Goal: Information Seeking & Learning: Learn about a topic

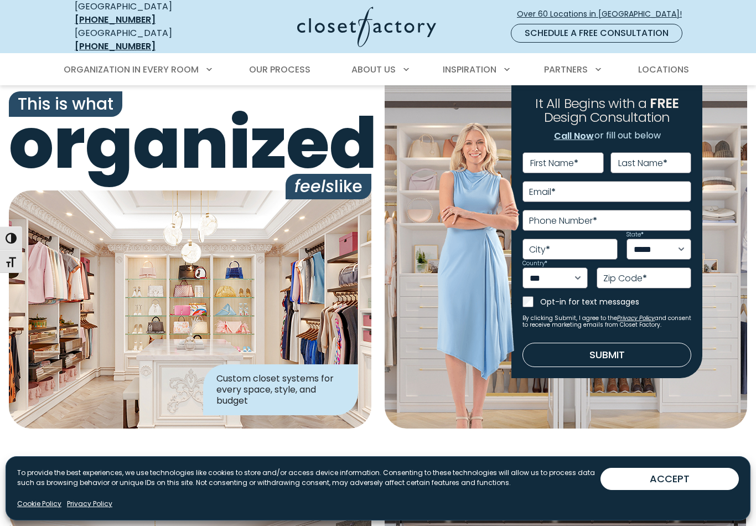
scroll to position [8, 0]
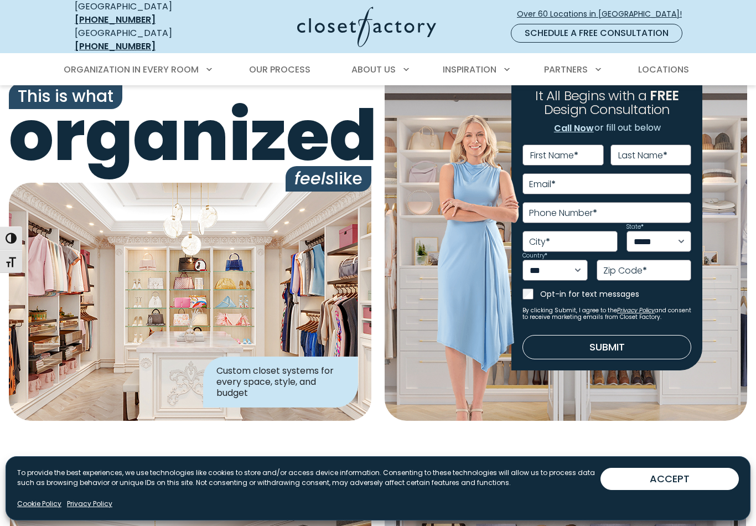
click at [668, 63] on span "Locations" at bounding box center [663, 69] width 51 height 13
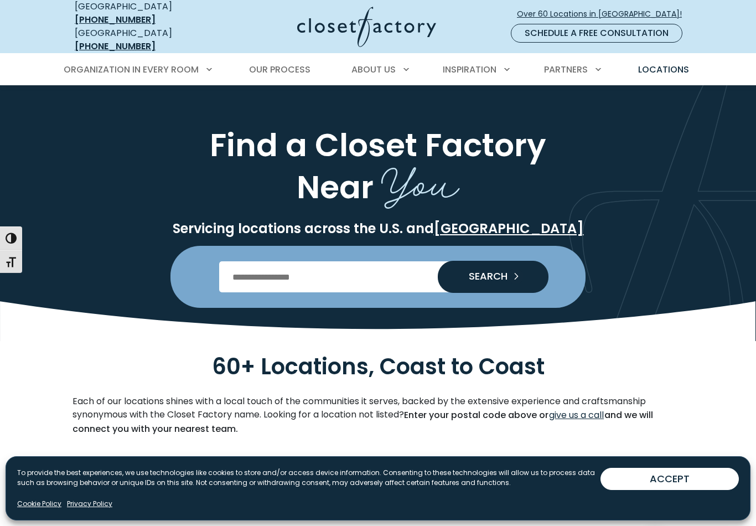
click at [365, 271] on input "Enter Postal Code" at bounding box center [378, 276] width 318 height 31
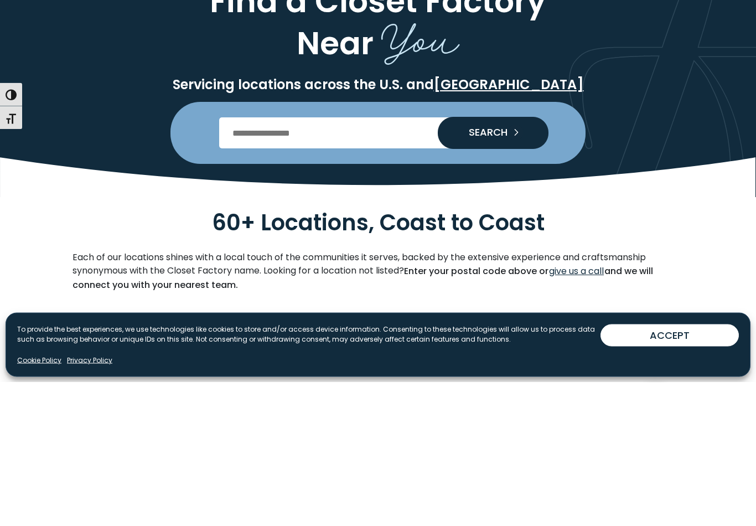
type input "*****"
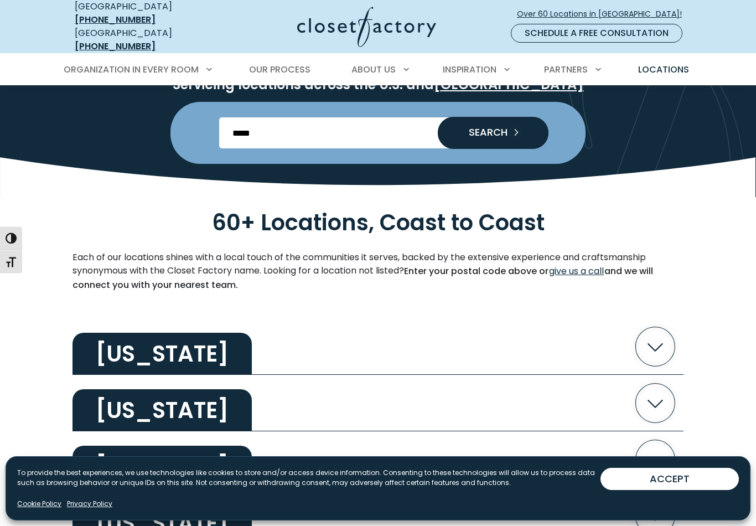
click at [512, 124] on icon "Search our Nationwide Locations" at bounding box center [515, 131] width 15 height 15
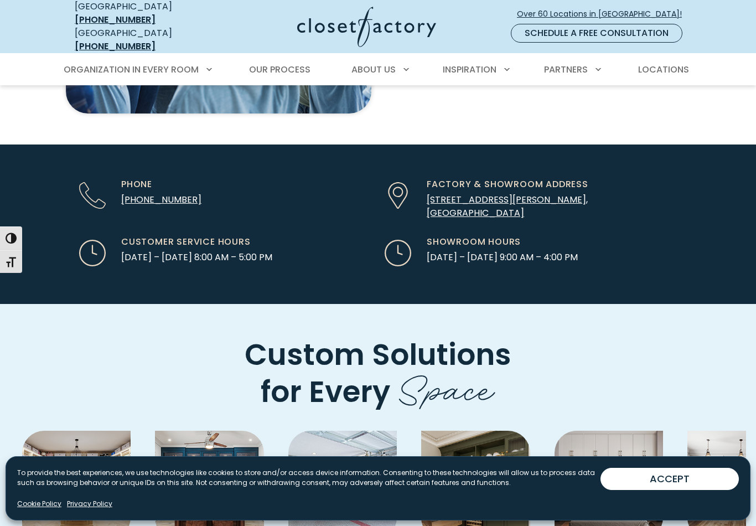
scroll to position [2698, 0]
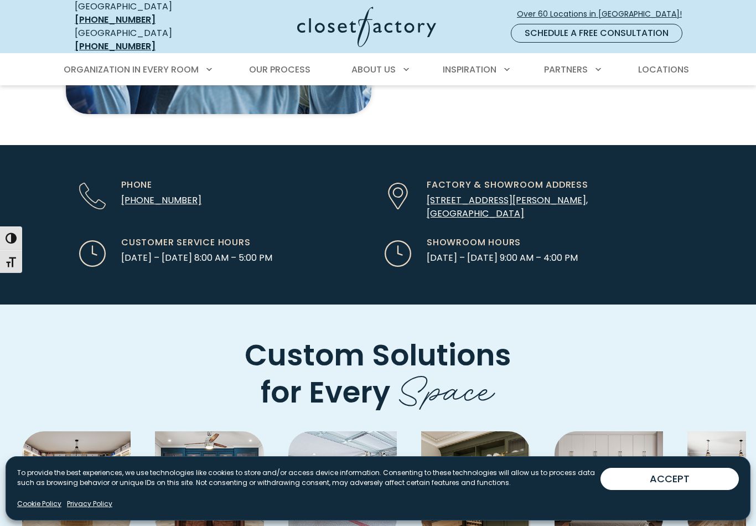
click at [289, 63] on span "Our Process" at bounding box center [279, 69] width 61 height 13
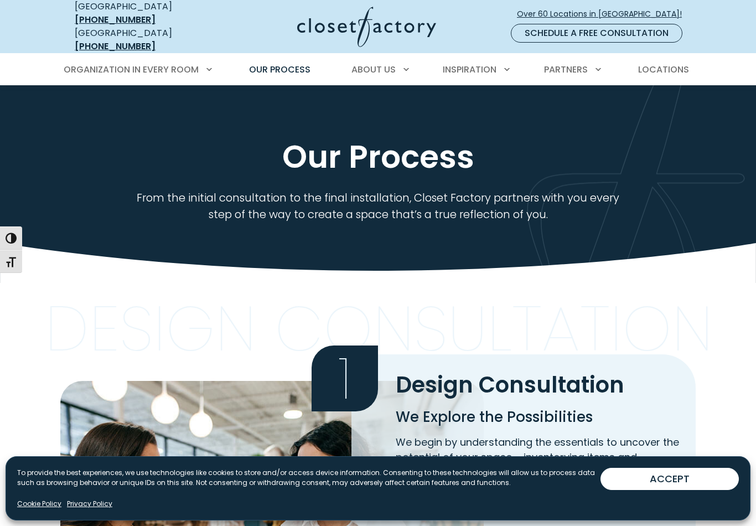
click at [495, 103] on span "Inspiration Gallery" at bounding box center [468, 109] width 92 height 13
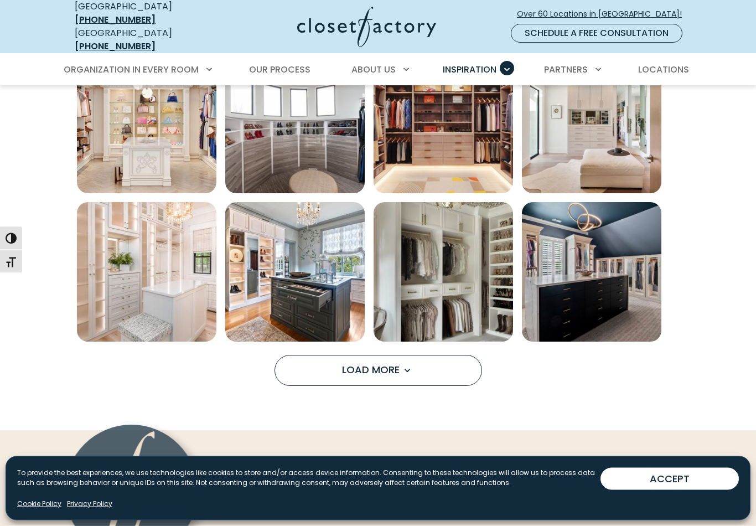
scroll to position [750, 0]
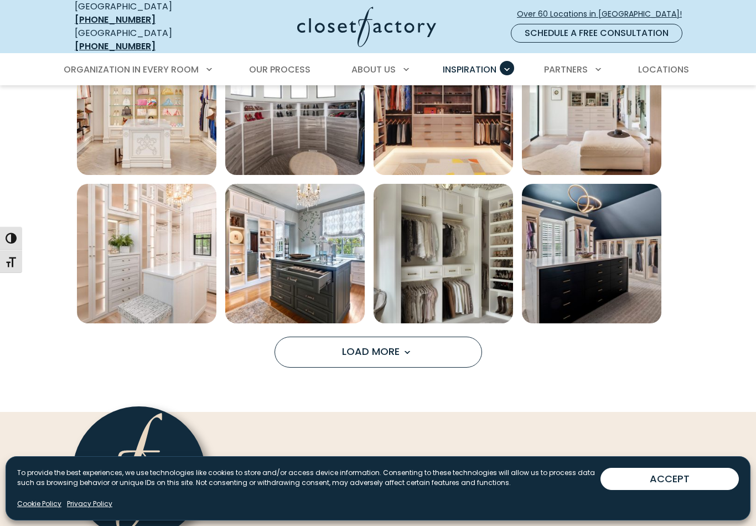
click at [426, 347] on button "Load More" at bounding box center [377, 351] width 207 height 31
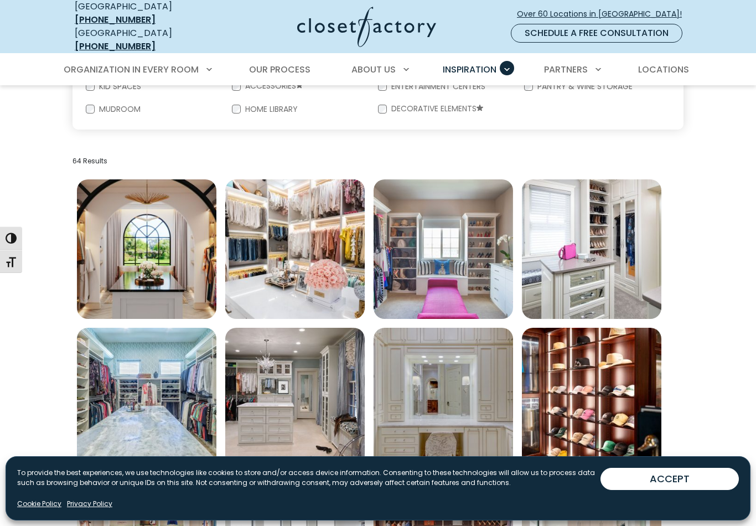
scroll to position [310, 0]
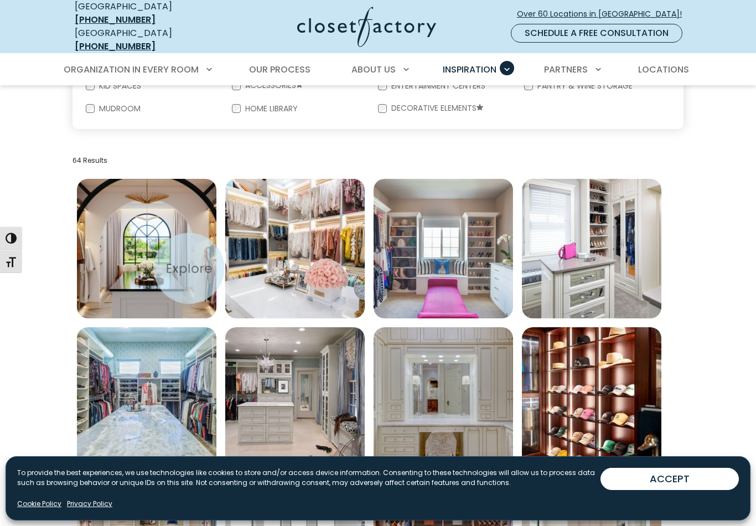
click at [167, 261] on img "Open inspiration gallery to preview enlarged image" at bounding box center [146, 248] width 139 height 139
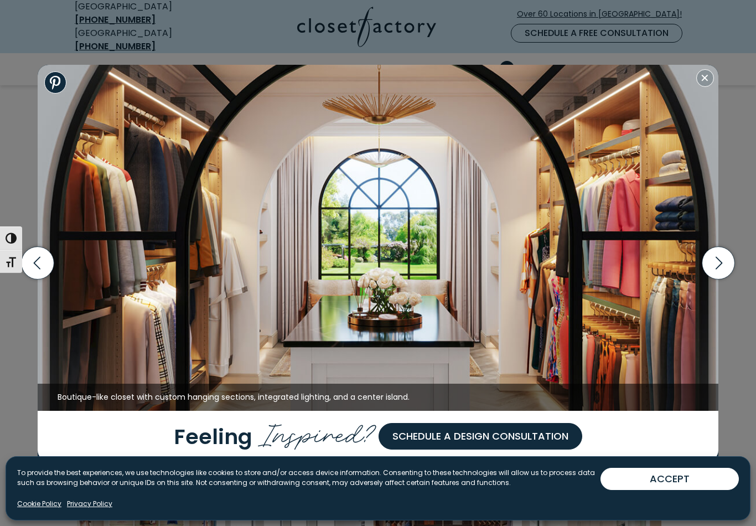
click at [722, 275] on icon "button" at bounding box center [717, 263] width 33 height 33
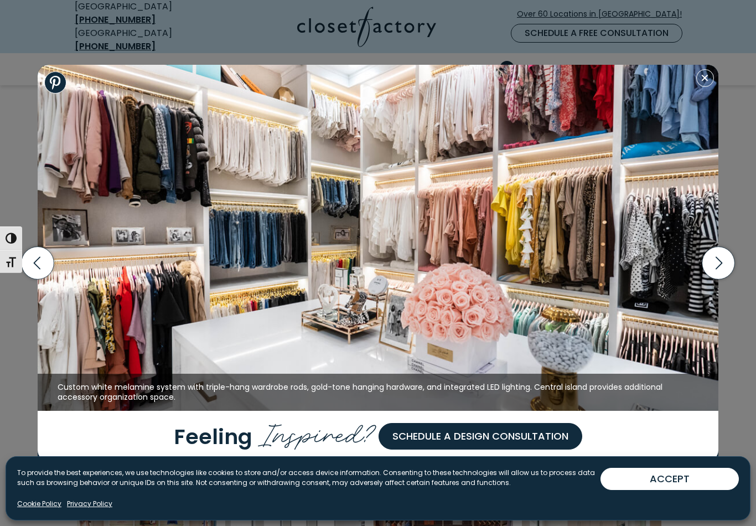
click at [719, 270] on icon "button" at bounding box center [717, 263] width 33 height 33
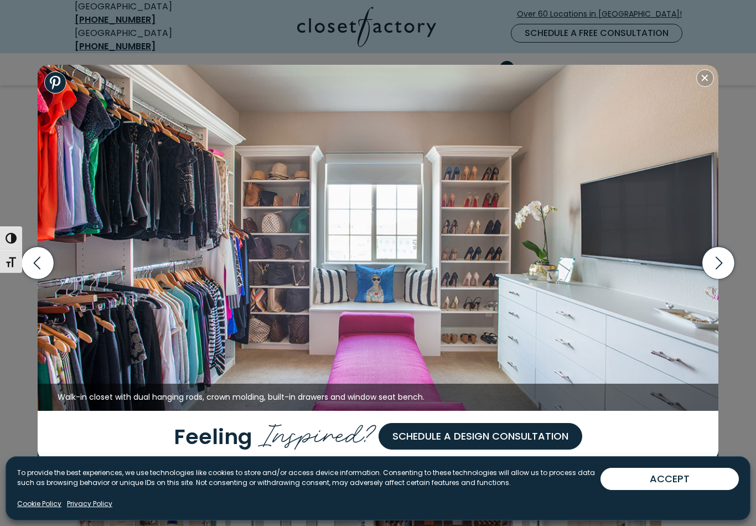
click at [719, 271] on icon "button" at bounding box center [717, 263] width 33 height 33
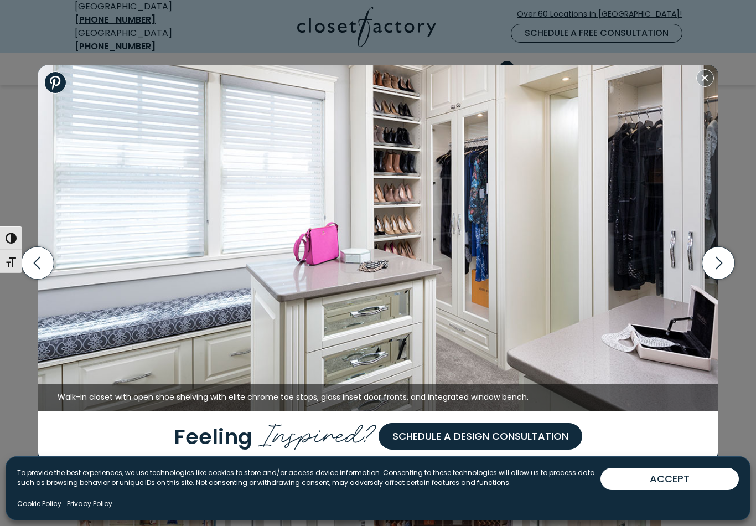
click at [717, 272] on icon "button" at bounding box center [717, 263] width 33 height 33
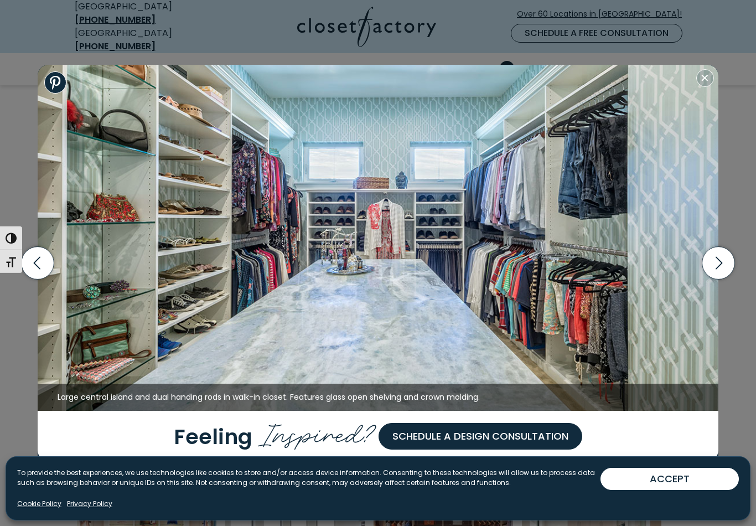
click at [721, 269] on icon "button" at bounding box center [718, 263] width 7 height 13
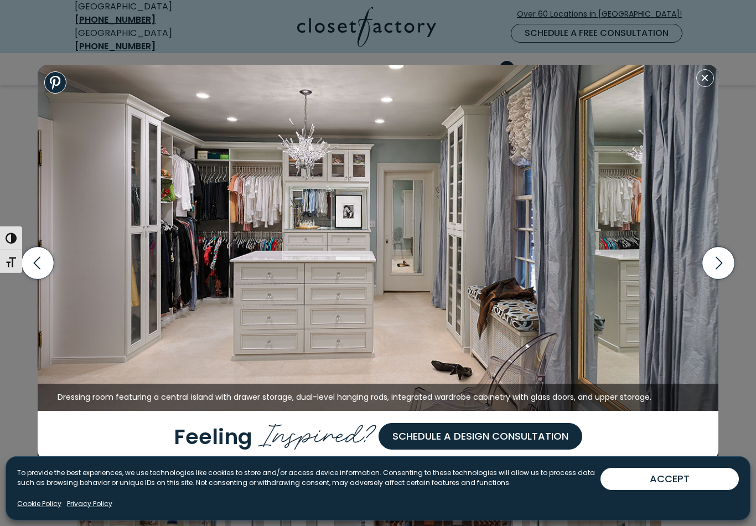
click at [717, 273] on icon "button" at bounding box center [717, 263] width 33 height 33
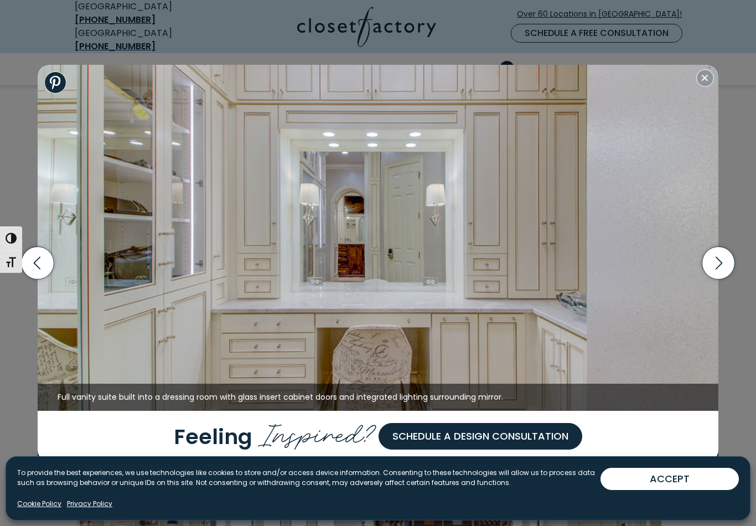
click at [721, 270] on icon "button" at bounding box center [717, 263] width 33 height 33
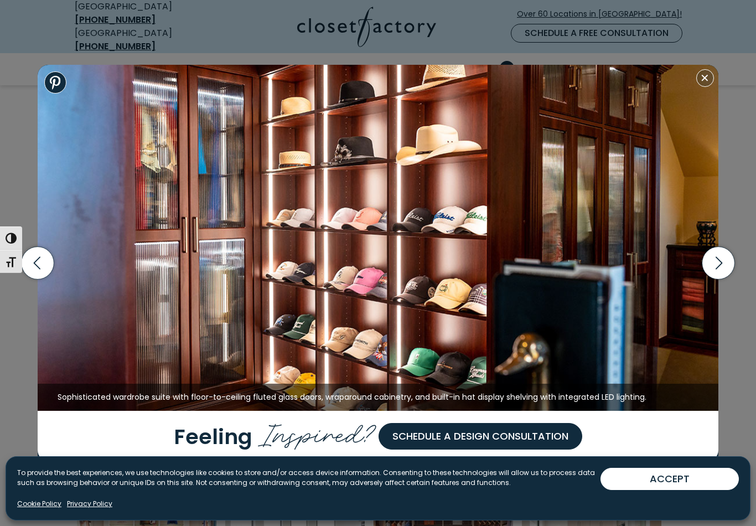
click at [717, 277] on icon "button" at bounding box center [717, 263] width 33 height 33
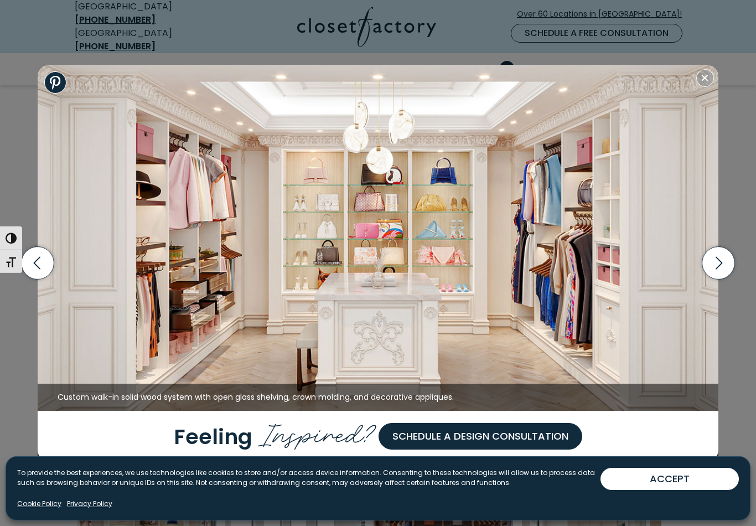
click at [722, 275] on icon "button" at bounding box center [717, 263] width 33 height 33
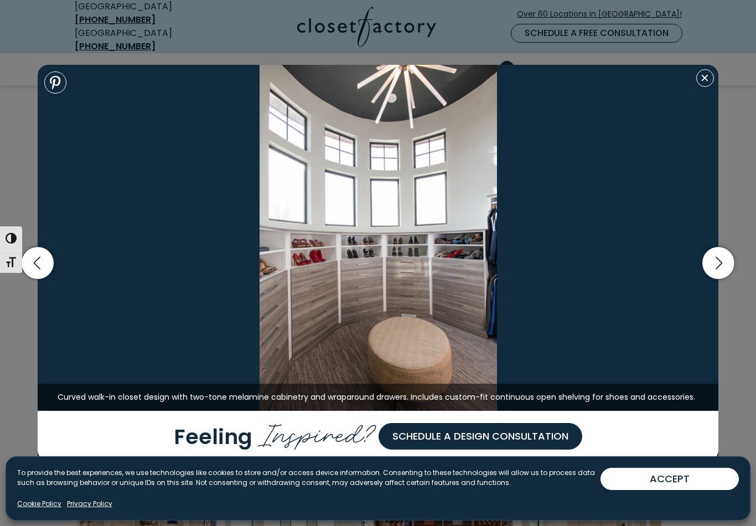
click at [717, 277] on icon "button" at bounding box center [717, 263] width 33 height 33
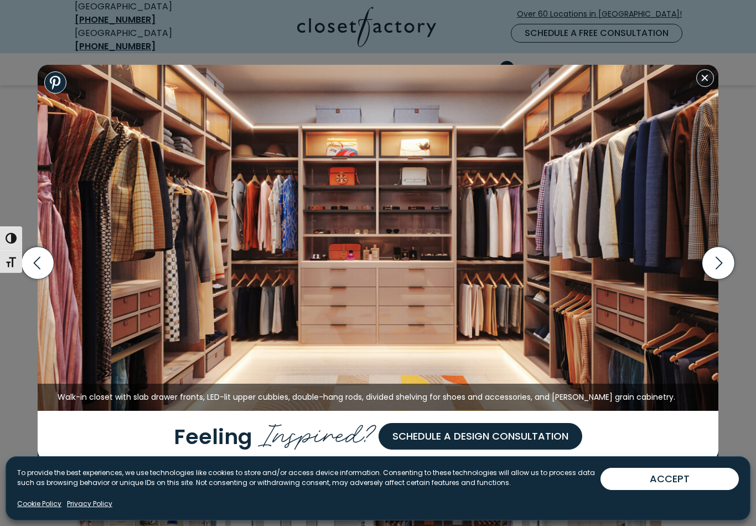
click at [733, 272] on icon "button" at bounding box center [717, 263] width 33 height 33
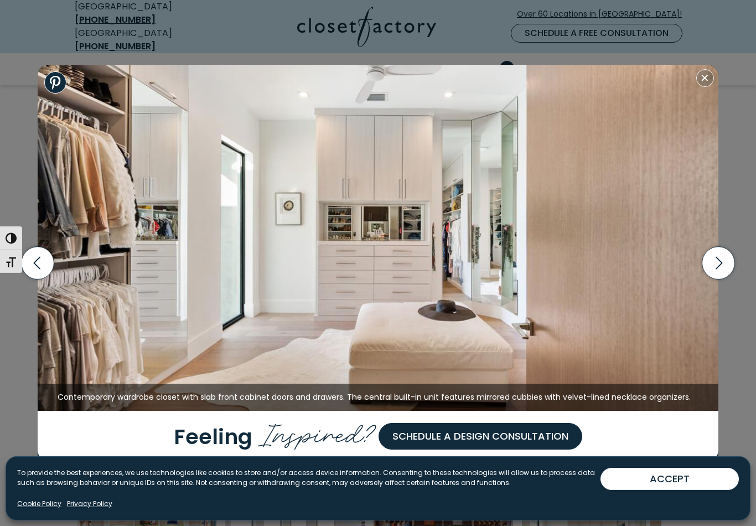
click at [725, 275] on icon "button" at bounding box center [717, 263] width 33 height 33
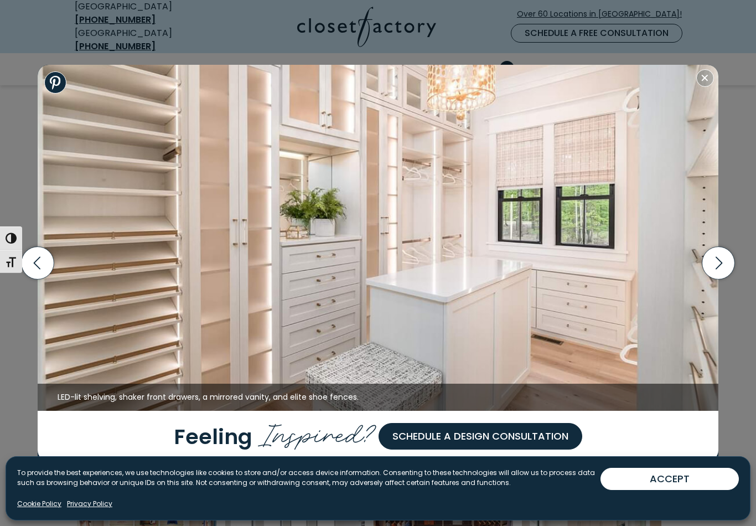
click at [51, 269] on icon "button" at bounding box center [38, 263] width 33 height 33
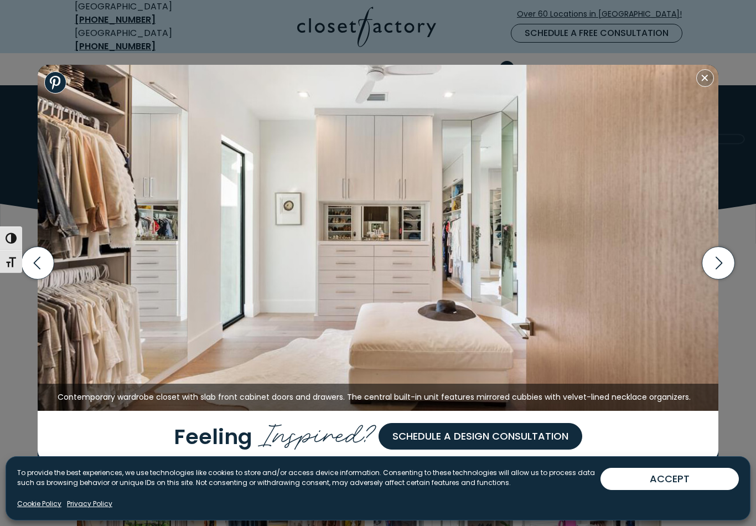
scroll to position [0, 0]
